Goal: Information Seeking & Learning: Learn about a topic

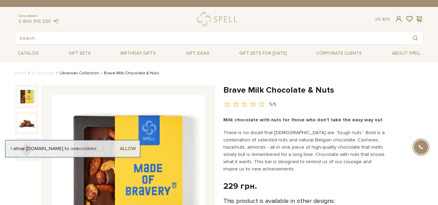
click at [84, 75] on link "Ukrainian Collection" at bounding box center [79, 73] width 39 height 5
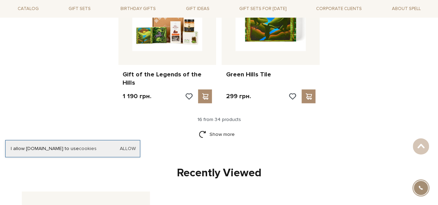
scroll to position [900, 0]
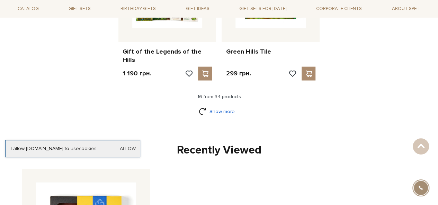
click at [219, 106] on link "Show more" at bounding box center [219, 112] width 40 height 12
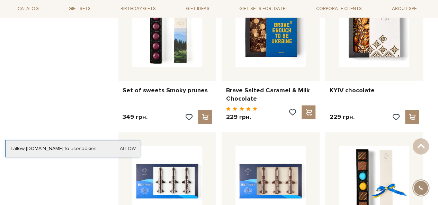
scroll to position [1073, 0]
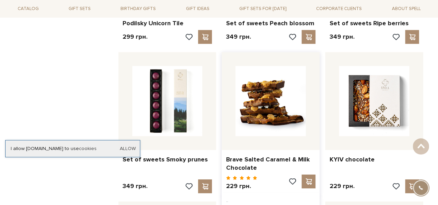
click at [283, 97] on img at bounding box center [270, 101] width 70 height 70
